Goal: Information Seeking & Learning: Learn about a topic

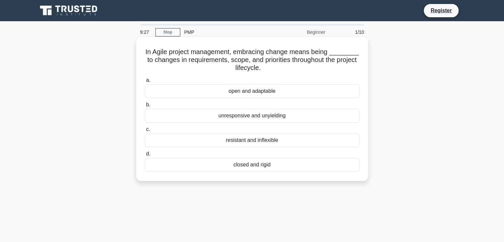
click at [252, 93] on div "open and adaptable" at bounding box center [252, 91] width 215 height 14
click at [145, 83] on input "a. open and adaptable" at bounding box center [145, 80] width 0 height 4
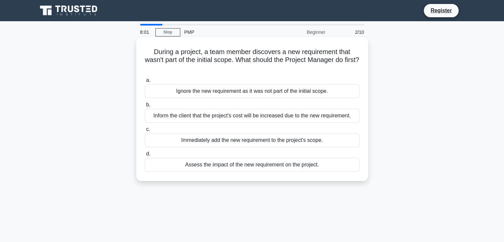
click at [289, 96] on div "Ignore the new requirement as it was not part of the initial scope." at bounding box center [252, 91] width 215 height 14
click at [145, 83] on input "a. Ignore the new requirement as it was not part of the initial scope." at bounding box center [145, 80] width 0 height 4
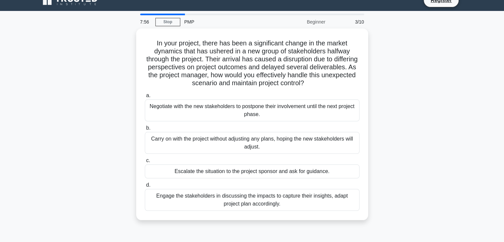
scroll to position [11, 0]
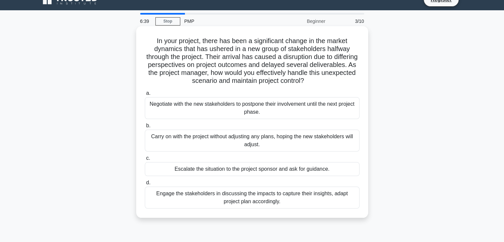
click at [287, 189] on div "Engage the stakeholders in discussing the impacts to capture their insights, ad…" at bounding box center [252, 198] width 215 height 22
click at [145, 185] on input "d. Engage the stakeholders in discussing the impacts to capture their insights,…" at bounding box center [145, 183] width 0 height 4
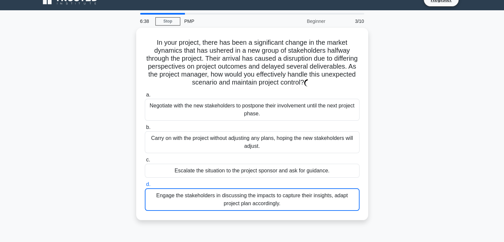
scroll to position [0, 0]
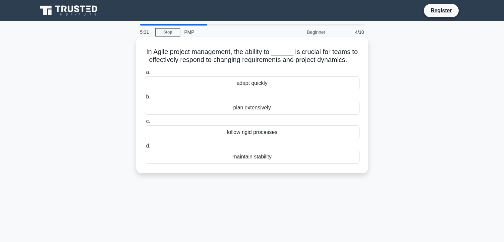
click at [298, 105] on div "plan extensively" at bounding box center [252, 108] width 215 height 14
click at [145, 99] on input "b. plan extensively" at bounding box center [145, 97] width 0 height 4
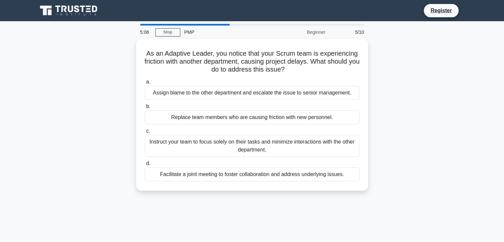
click at [395, 86] on div "As an Adaptive Leader, you notice that your Scrum team is experiencing friction…" at bounding box center [252, 119] width 438 height 160
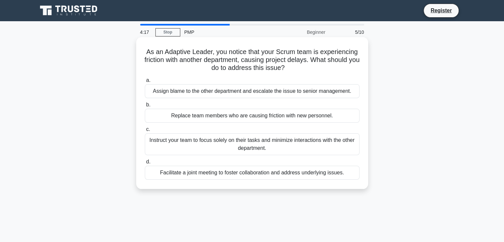
click at [278, 91] on div "Assign blame to the other department and escalate the issue to senior managemen…" at bounding box center [252, 91] width 215 height 14
click at [145, 83] on input "a. Assign blame to the other department and escalate the issue to senior manage…" at bounding box center [145, 80] width 0 height 4
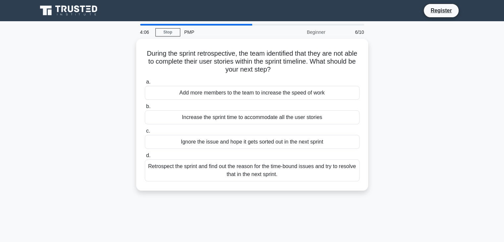
click at [437, 105] on div "During the sprint retrospective, the team identified that they are not able to …" at bounding box center [252, 119] width 438 height 160
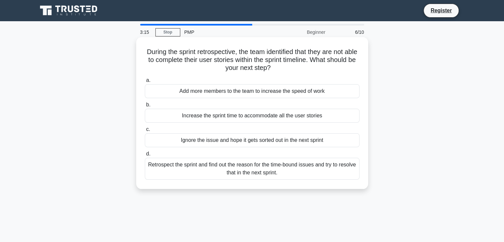
click at [257, 171] on div "Retrospect the sprint and find out the reason for the time-bound issues and try…" at bounding box center [252, 169] width 215 height 22
click at [145, 156] on input "d. Retrospect the sprint and find out the reason for the time-bound issues and …" at bounding box center [145, 154] width 0 height 4
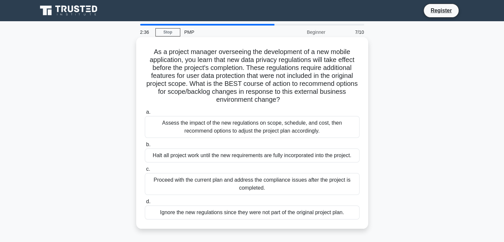
click at [251, 121] on div "Assess the impact of the new regulations on scope, schedule, and cost, then rec…" at bounding box center [252, 127] width 215 height 22
click at [145, 114] on input "a. Assess the impact of the new regulations on scope, schedule, and cost, then …" at bounding box center [145, 112] width 0 height 4
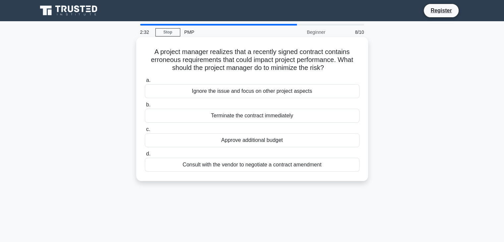
click at [208, 165] on div "Consult with the vendor to negotiate a contract amendment" at bounding box center [252, 165] width 215 height 14
click at [145, 156] on input "d. Consult with the vendor to negotiate a contract amendment" at bounding box center [145, 154] width 0 height 4
